Goal: Information Seeking & Learning: Learn about a topic

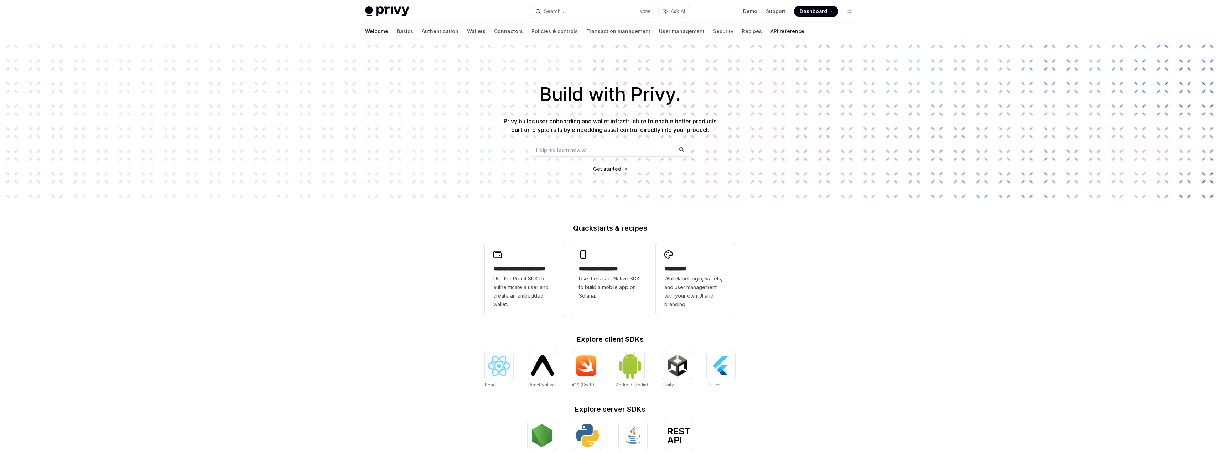
click at [770, 32] on link "API reference" at bounding box center [787, 31] width 34 height 17
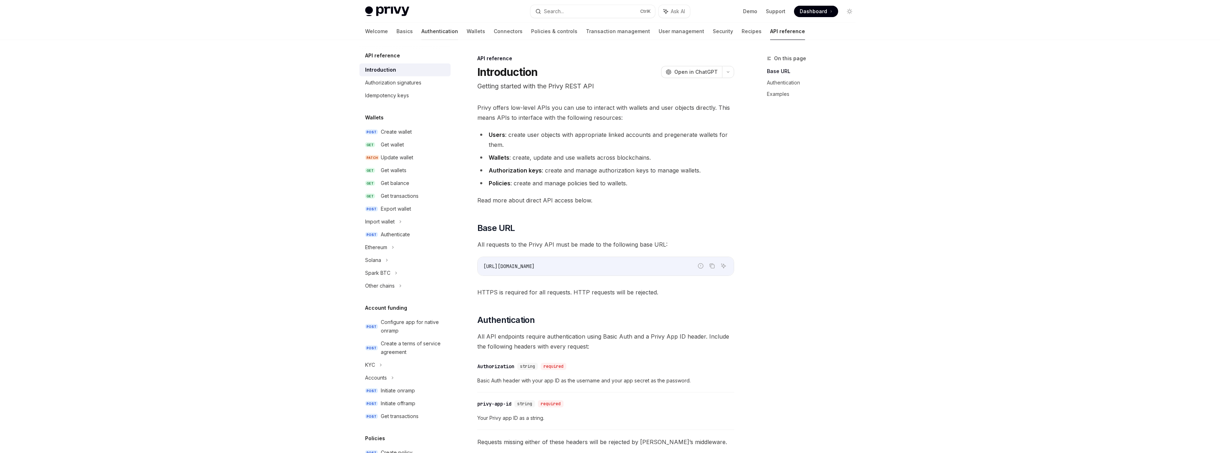
click at [421, 30] on link "Authentication" at bounding box center [439, 31] width 37 height 17
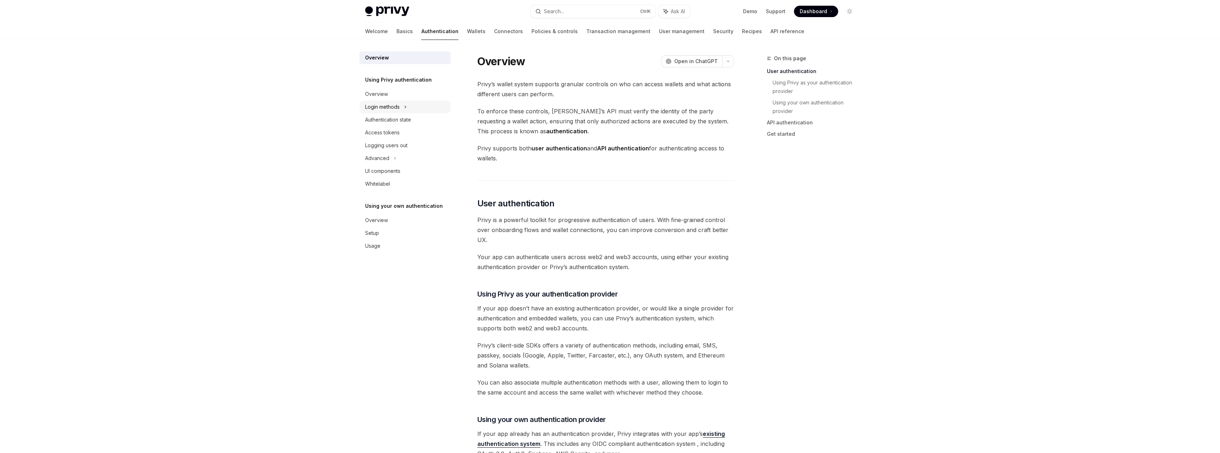
click at [381, 107] on div "Login methods" at bounding box center [382, 107] width 35 height 9
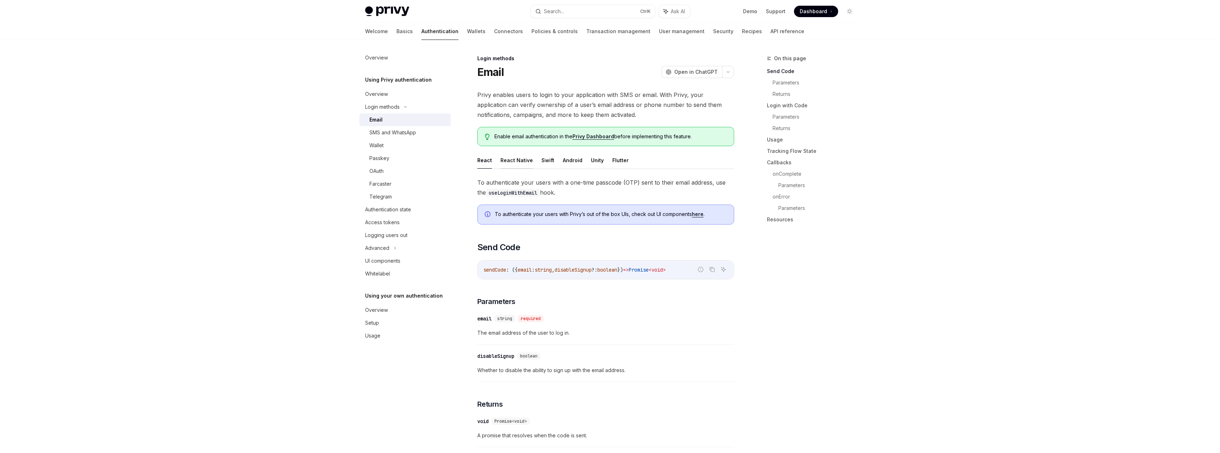
click at [511, 162] on button "React Native" at bounding box center [516, 160] width 32 height 17
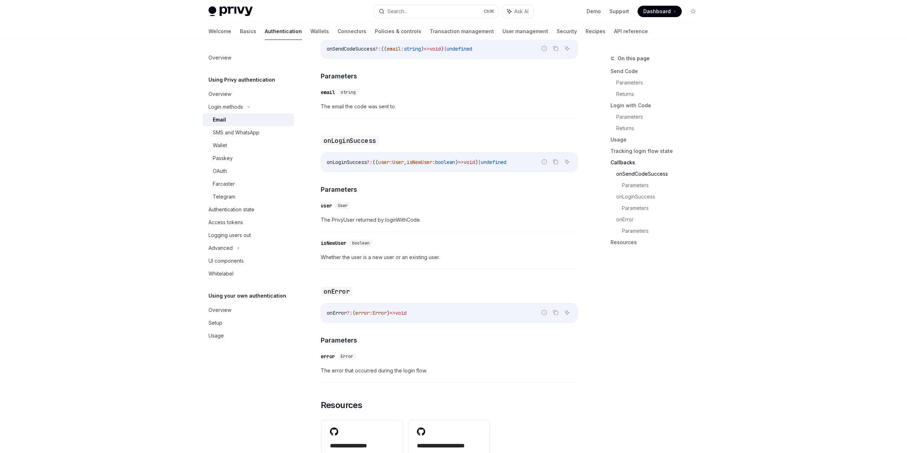
scroll to position [1268, 0]
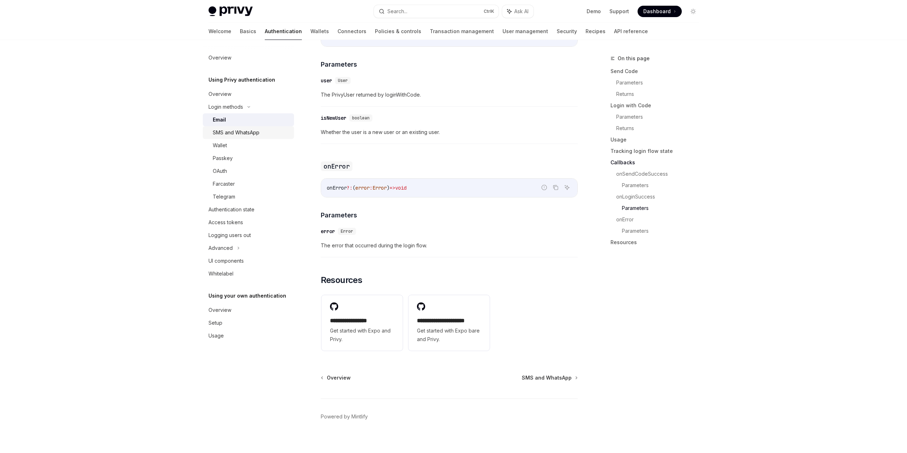
click at [241, 132] on div "SMS and WhatsApp" at bounding box center [236, 132] width 47 height 9
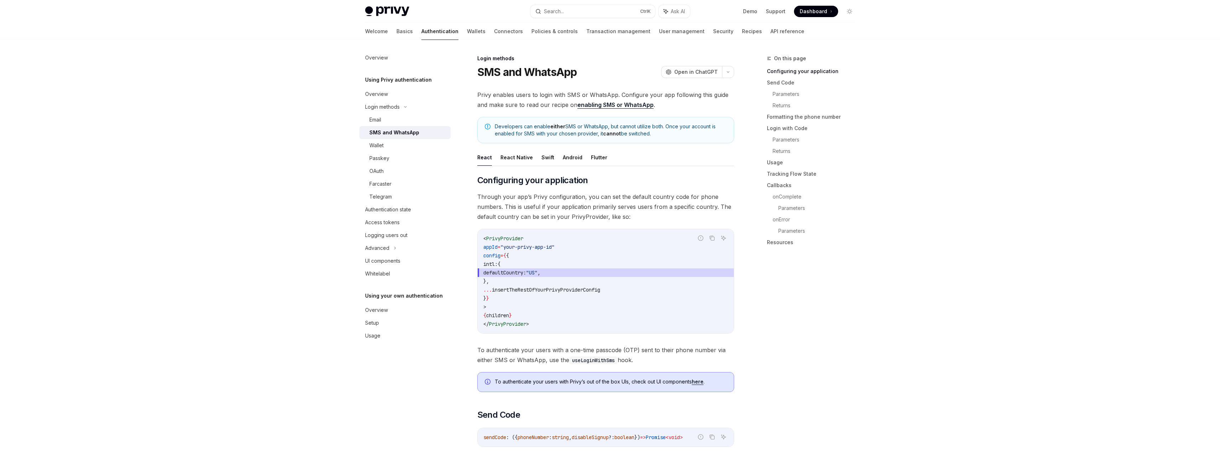
drag, startPoint x: 489, startPoint y: 134, endPoint x: 598, endPoint y: 137, distance: 108.3
click at [598, 137] on div "Developers can enable either SMS or WhatsApp, but cannot utilize both. Once you…" at bounding box center [605, 130] width 257 height 26
click at [396, 32] on link "Basics" at bounding box center [404, 31] width 16 height 17
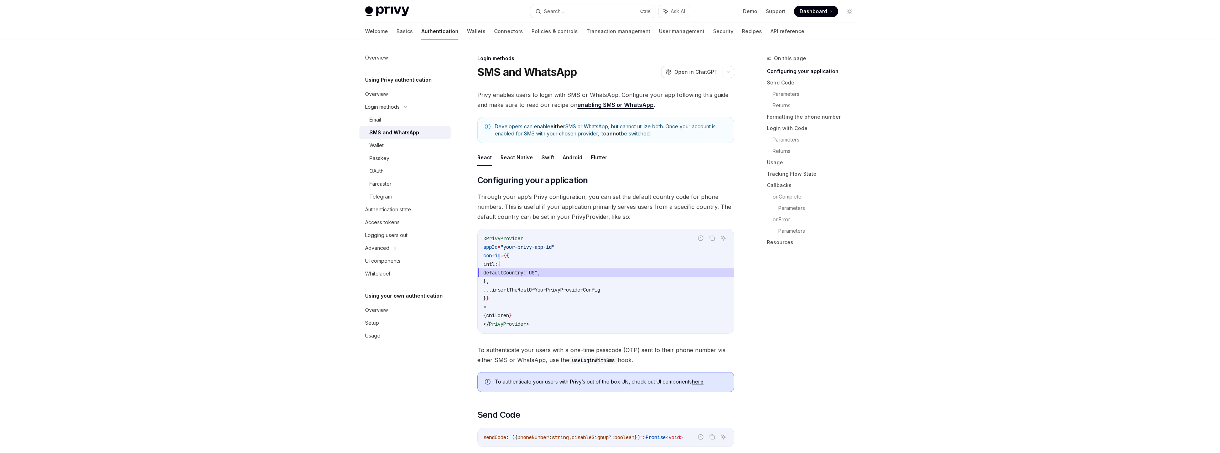
click at [393, 10] on img at bounding box center [387, 11] width 44 height 10
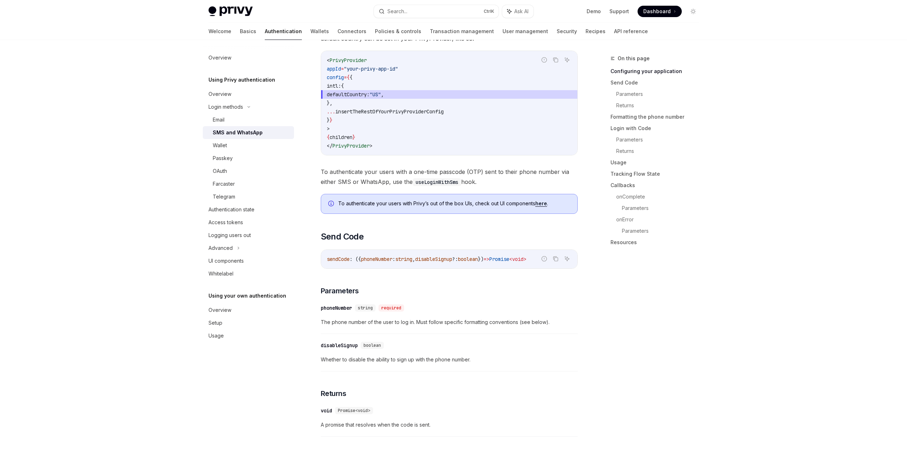
scroll to position [356, 0]
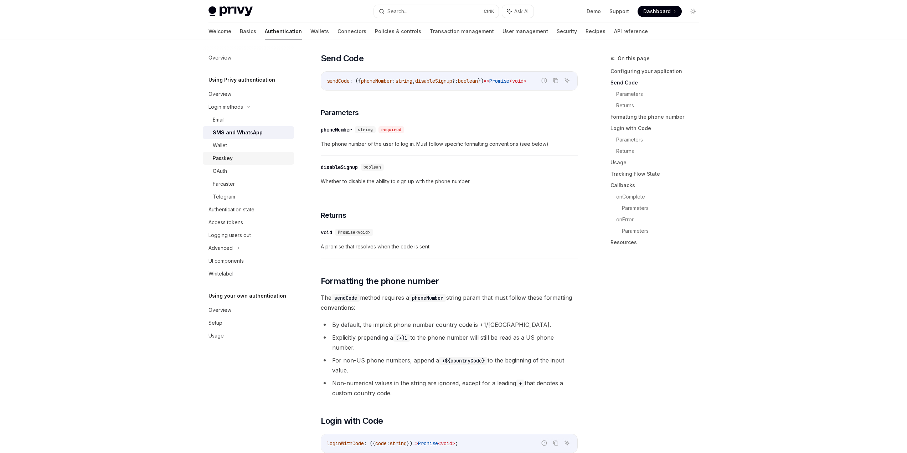
click at [222, 160] on div "Passkey" at bounding box center [223, 158] width 20 height 9
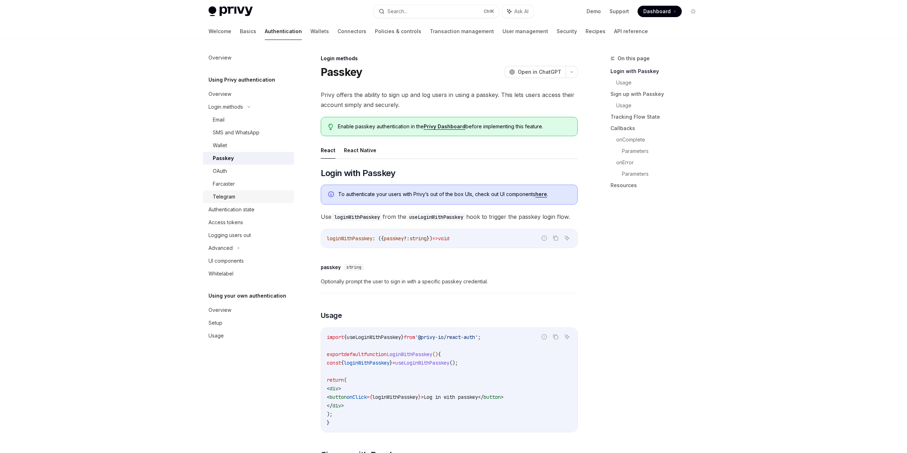
drag, startPoint x: 225, startPoint y: 198, endPoint x: 224, endPoint y: 191, distance: 6.9
click at [225, 198] on div "Telegram" at bounding box center [224, 196] width 22 height 9
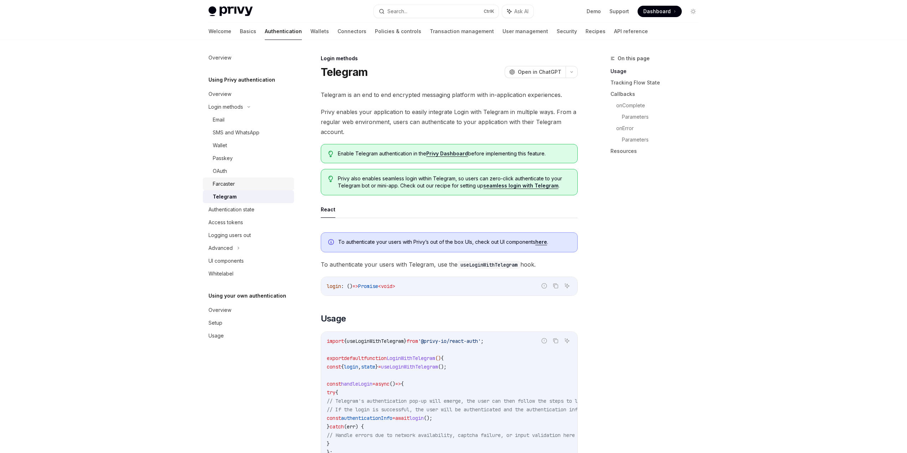
click at [224, 186] on div "Farcaster" at bounding box center [224, 184] width 22 height 9
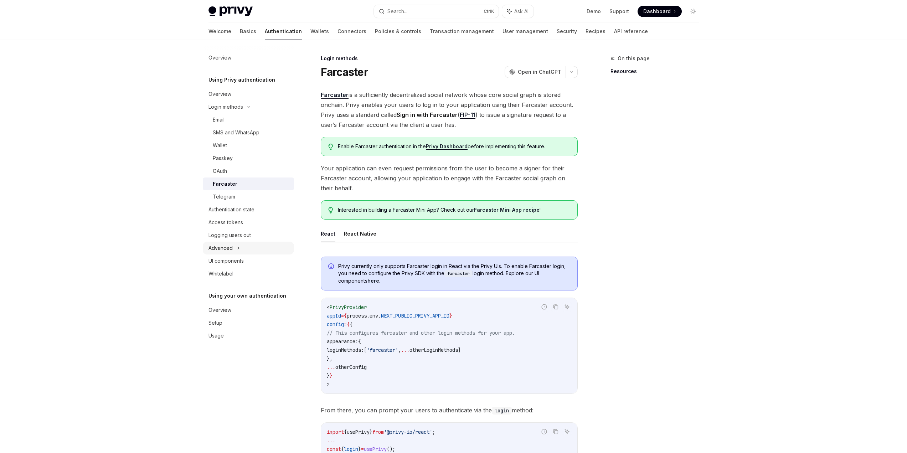
click at [234, 247] on div "Advanced" at bounding box center [248, 248] width 91 height 13
click at [232, 260] on div "MFA" at bounding box center [248, 260] width 91 height 13
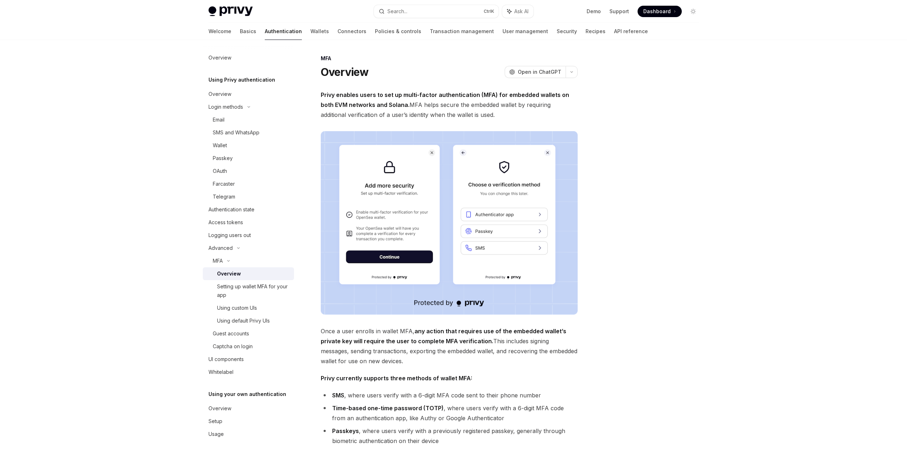
click at [593, 219] on div "MFA Overview OpenAI Open in ChatGPT OpenAI Open in ChatGPT Privy enables users …" at bounding box center [454, 316] width 502 height 552
click at [229, 119] on div "Email" at bounding box center [251, 119] width 77 height 9
type textarea "*"
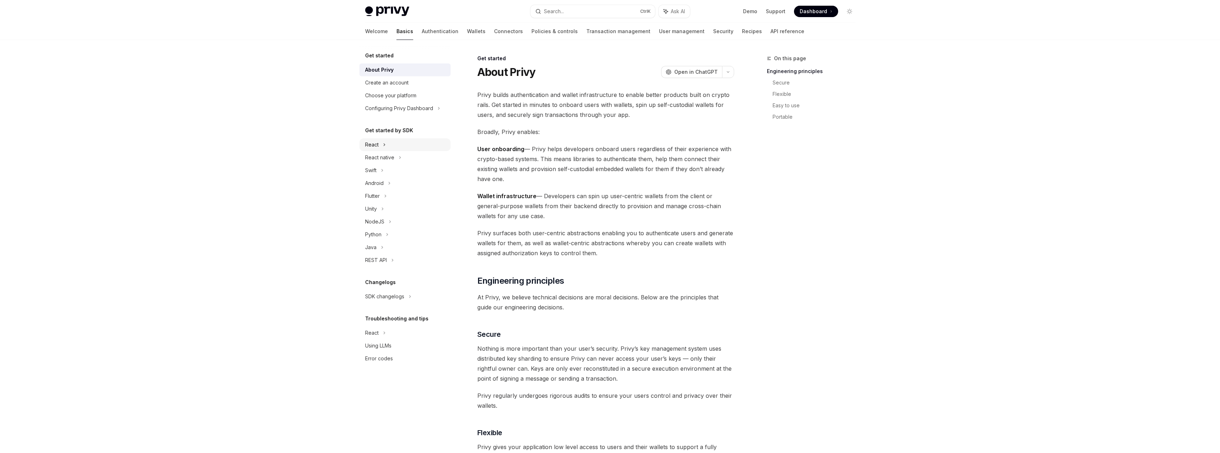
type textarea "*"
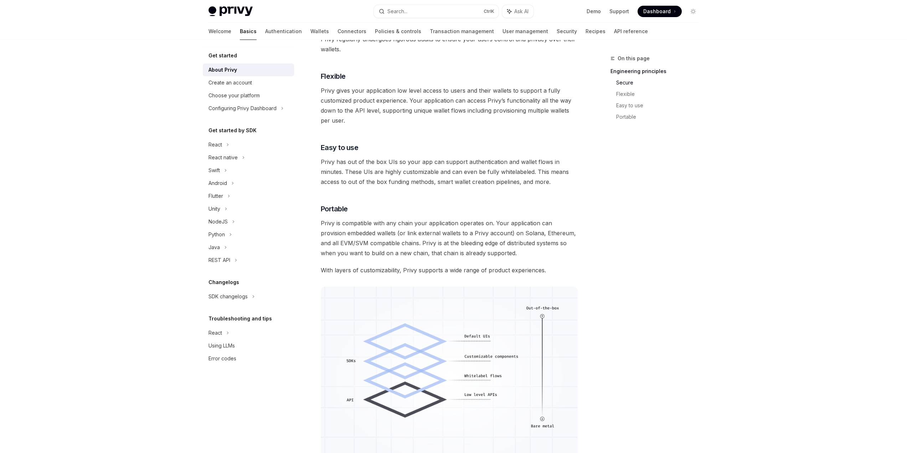
scroll to position [479, 0]
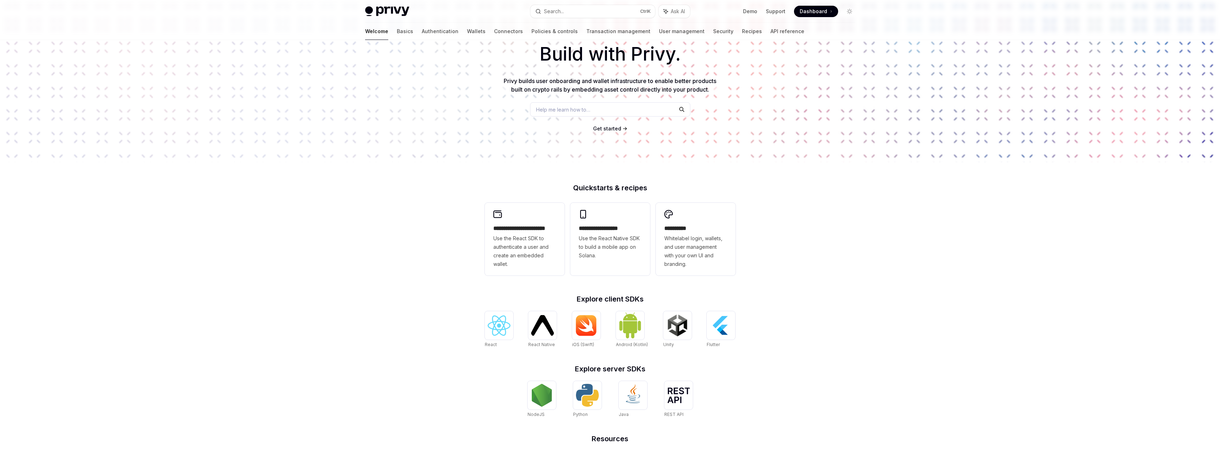
scroll to position [114, 0]
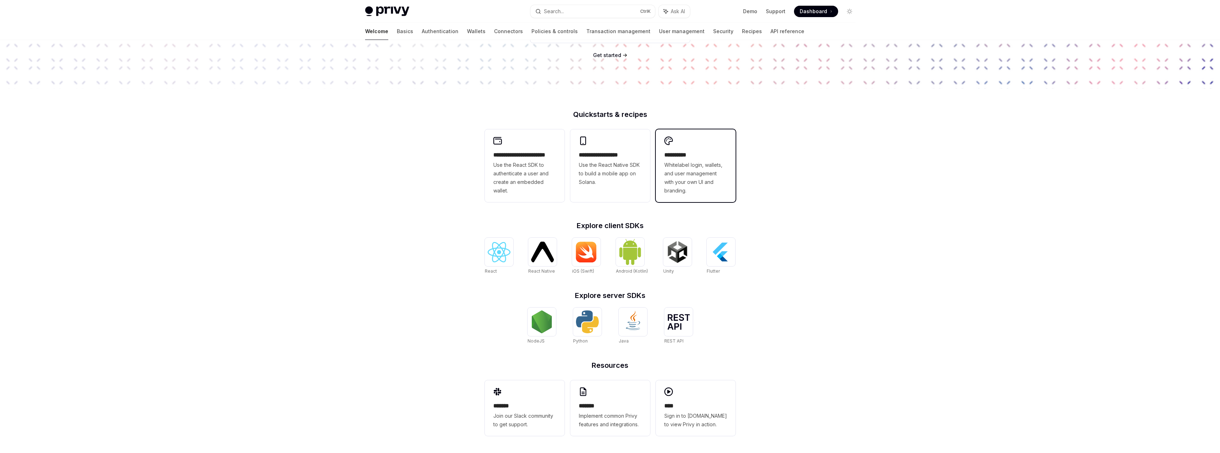
click at [693, 138] on div "**********" at bounding box center [696, 165] width 80 height 73
click at [682, 327] on img at bounding box center [678, 322] width 23 height 16
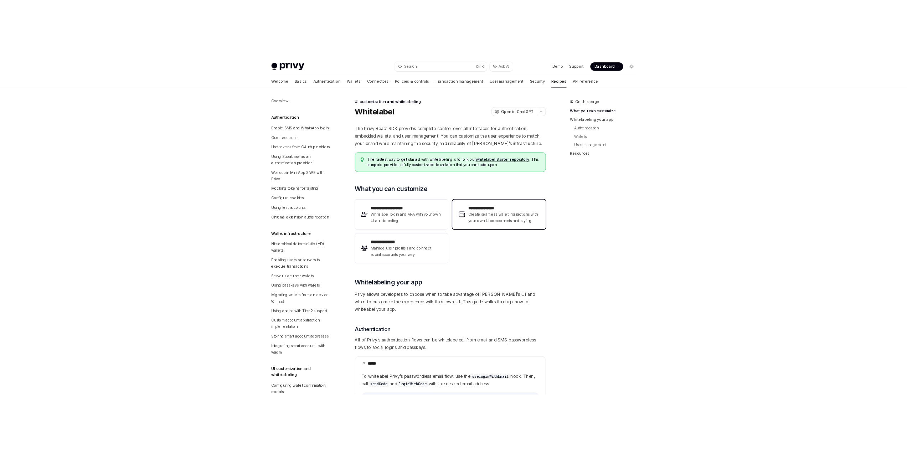
scroll to position [258, 0]
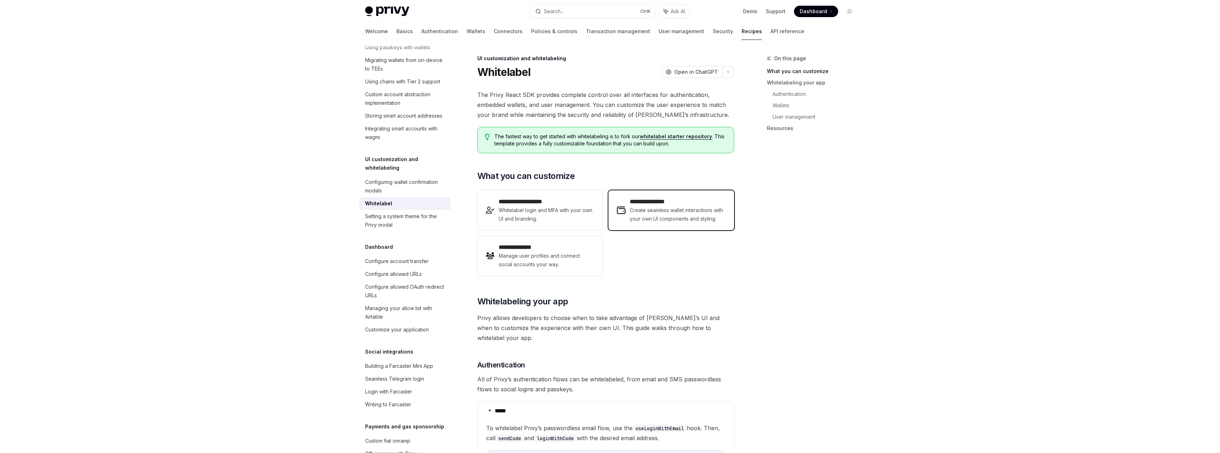
type textarea "*"
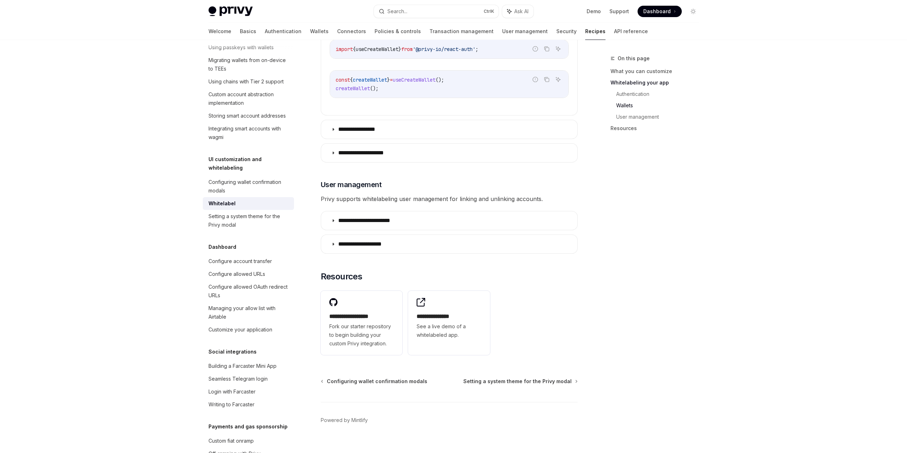
scroll to position [804, 0]
click at [246, 300] on div "Configure allowed OAuth redirect URLs" at bounding box center [248, 290] width 81 height 17
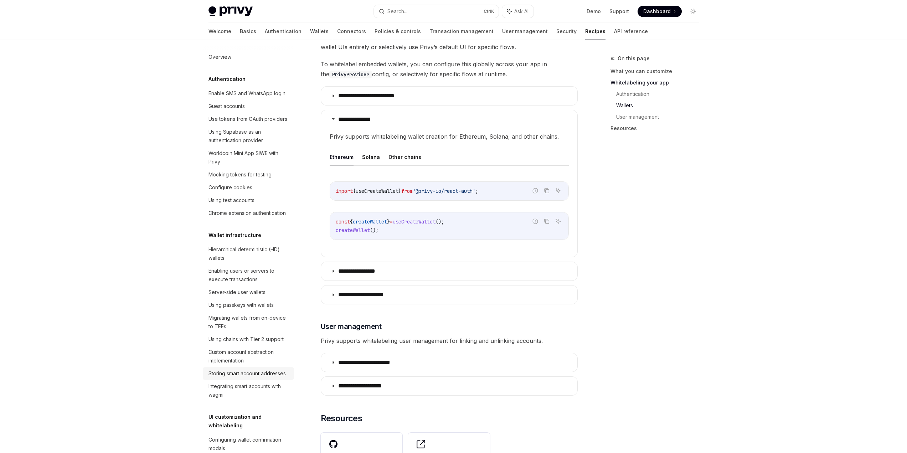
scroll to position [0, 0]
click at [229, 205] on div "Using test accounts" at bounding box center [231, 201] width 46 height 9
click at [229, 192] on div "Configure cookies" at bounding box center [230, 188] width 44 height 9
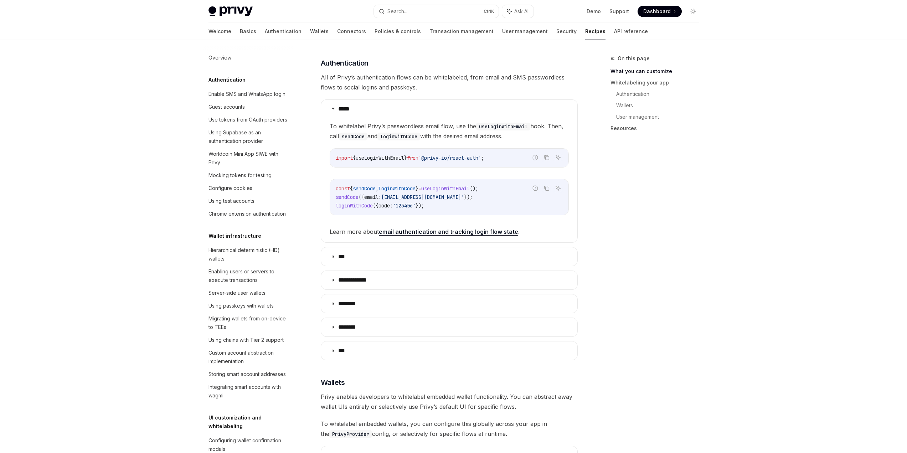
scroll to position [412, 0]
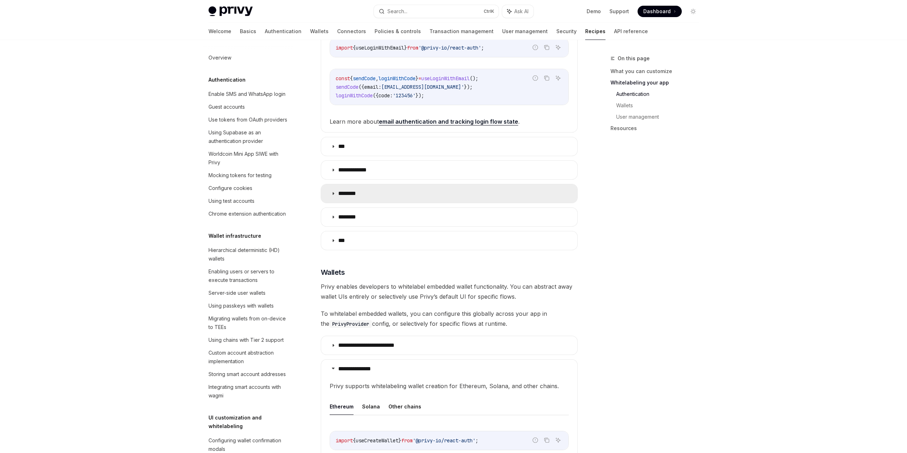
click at [334, 191] on icon at bounding box center [333, 193] width 4 height 4
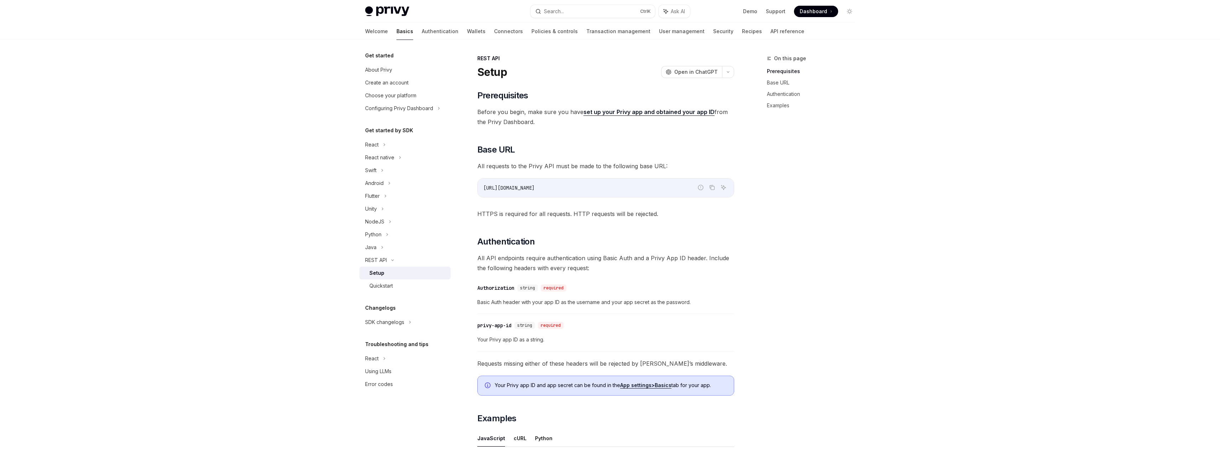
click at [677, 111] on link "set up your Privy app and obtained your app ID" at bounding box center [648, 111] width 131 height 7
type textarea "*"
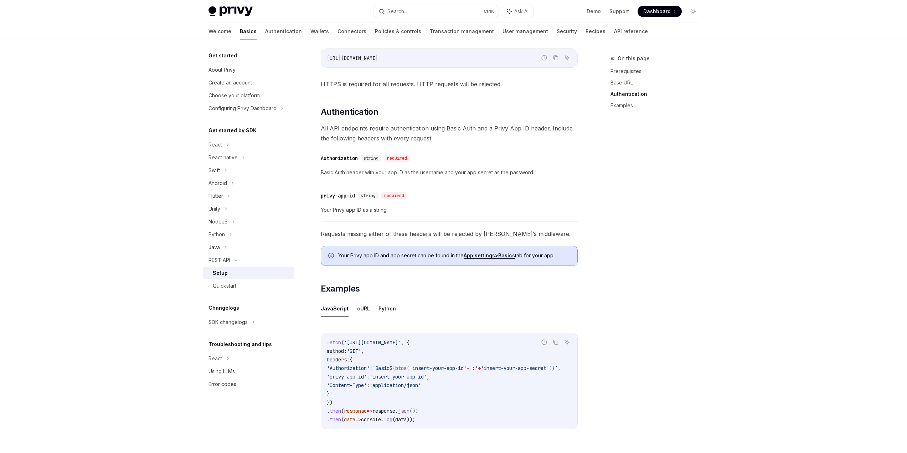
scroll to position [48, 0]
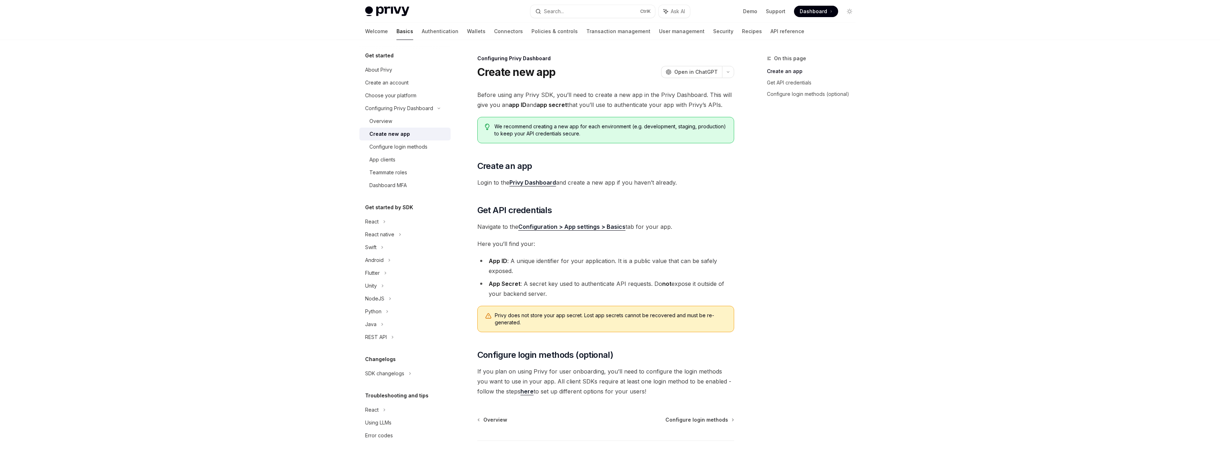
click at [550, 179] on link "Privy Dashboard" at bounding box center [532, 182] width 47 height 7
type textarea "*"
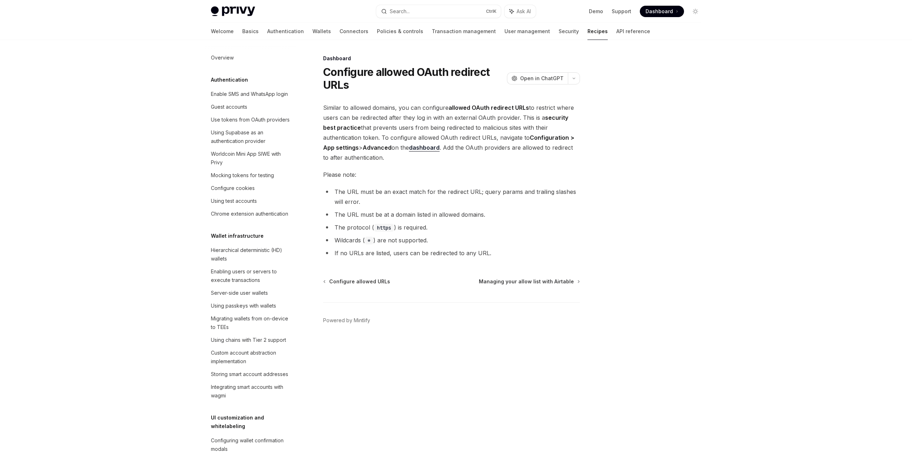
scroll to position [346, 0]
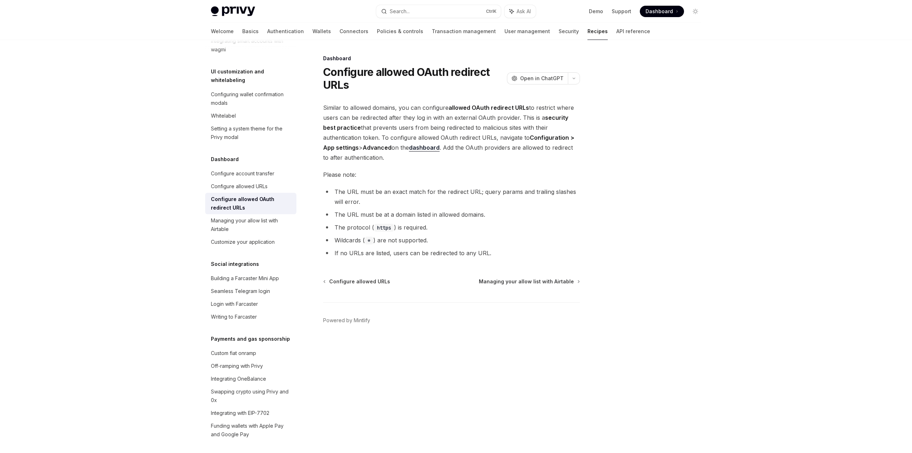
click at [492, 380] on div "Dashboard Configure allowed OAuth redirect URLs OpenAI Open in ChatGPT OpenAI O…" at bounding box center [384, 253] width 393 height 399
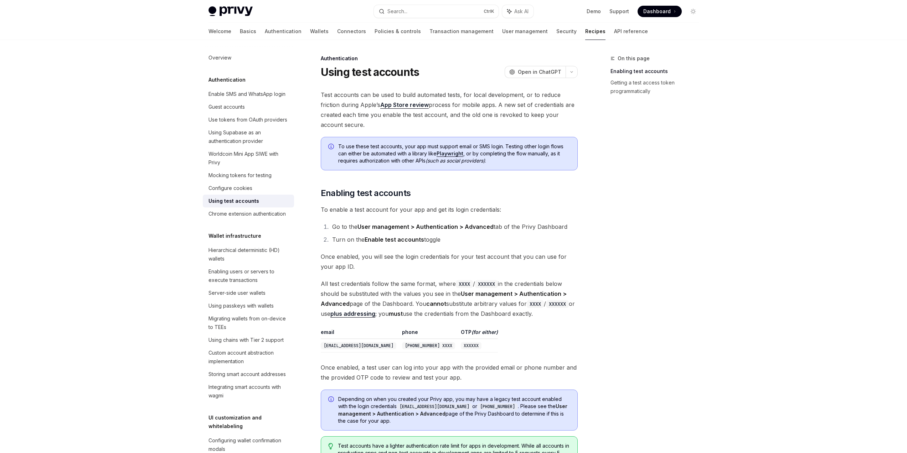
drag, startPoint x: 794, startPoint y: 163, endPoint x: 792, endPoint y: 151, distance: 12.6
click at [795, 162] on div "Privy Docs home page Search... Ctrl K Ask AI Demo Support Dashboard Dashboard S…" at bounding box center [453, 373] width 907 height 747
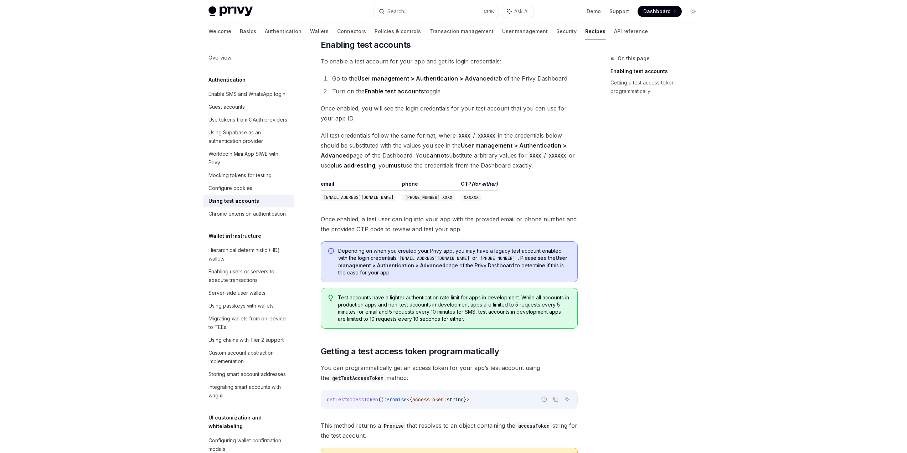
scroll to position [249, 0]
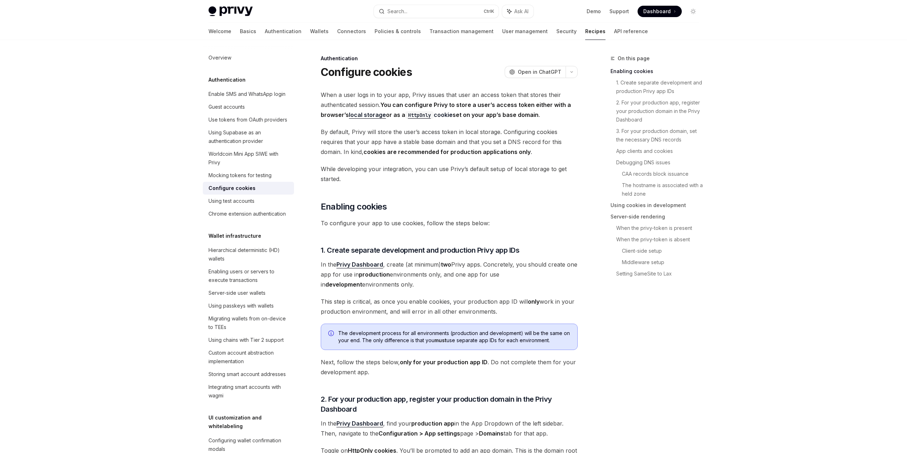
drag, startPoint x: 833, startPoint y: 96, endPoint x: 792, endPoint y: 42, distance: 67.9
